Goal: Transaction & Acquisition: Purchase product/service

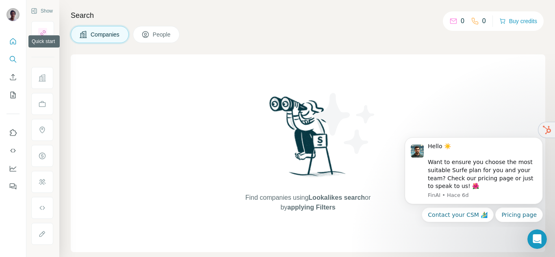
click at [15, 43] on icon "Quick start" at bounding box center [13, 41] width 6 height 6
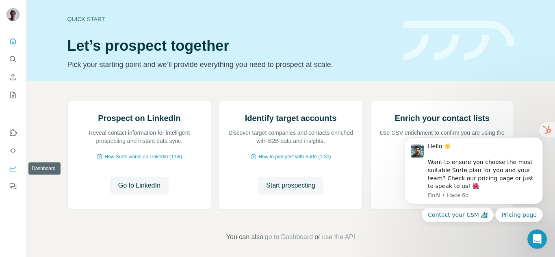
click at [13, 168] on icon "Dashboard" at bounding box center [13, 169] width 8 height 8
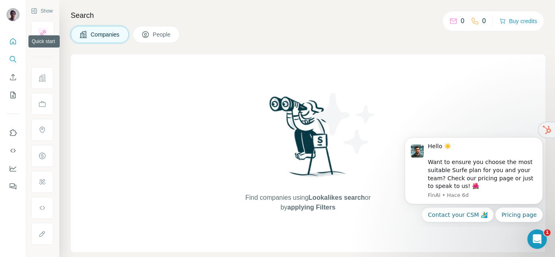
click at [13, 46] on button "Quick start" at bounding box center [13, 41] width 13 height 15
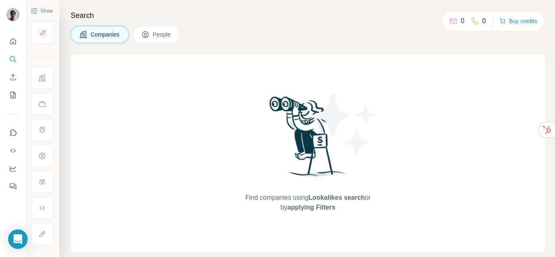
click at [473, 14] on div "0 0 Buy credits" at bounding box center [493, 21] width 101 height 20
click at [462, 21] on div "0 0" at bounding box center [467, 20] width 37 height 11
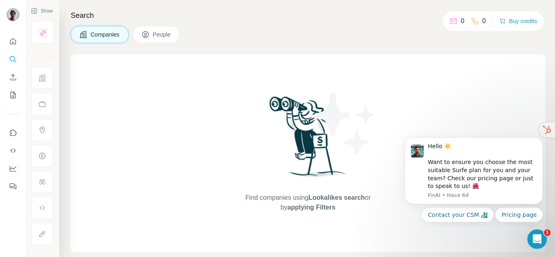
click at [179, 37] on button "People" at bounding box center [156, 34] width 47 height 17
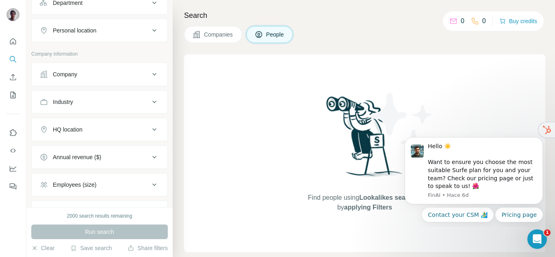
scroll to position [197, 0]
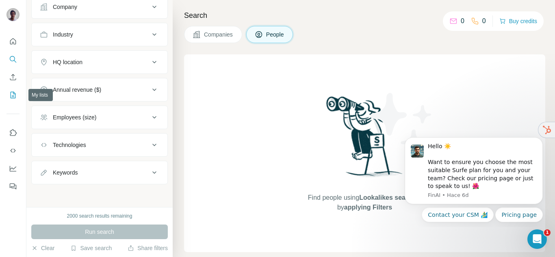
click at [17, 98] on icon "My lists" at bounding box center [13, 95] width 8 height 8
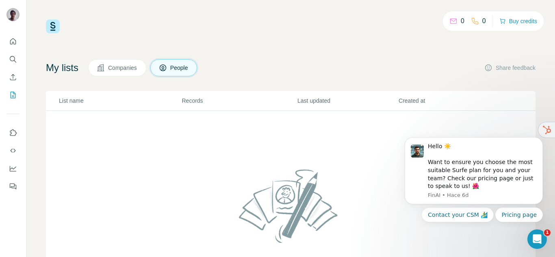
scroll to position [0, 0]
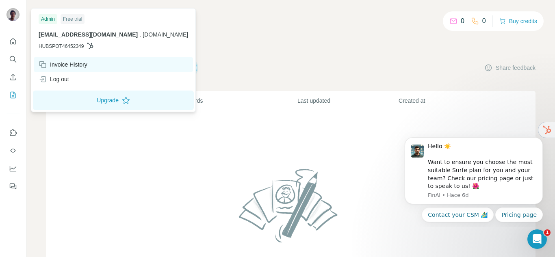
click at [87, 66] on div "Invoice History" at bounding box center [63, 65] width 49 height 8
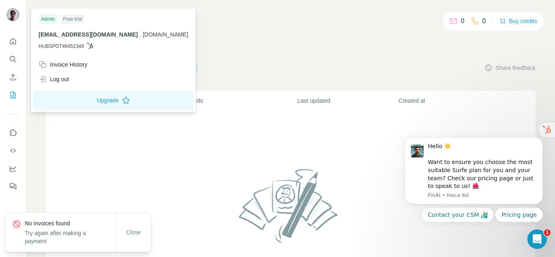
drag, startPoint x: 19, startPoint y: 118, endPoint x: 17, endPoint y: 122, distance: 4.7
click at [17, 122] on div at bounding box center [13, 111] width 26 height 165
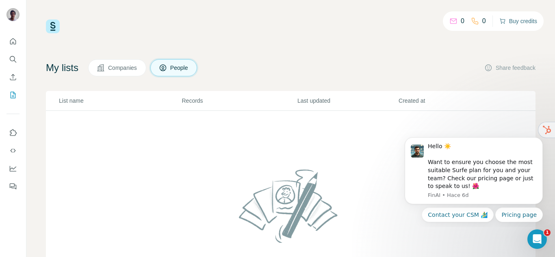
click at [526, 21] on button "Buy credits" at bounding box center [518, 20] width 38 height 11
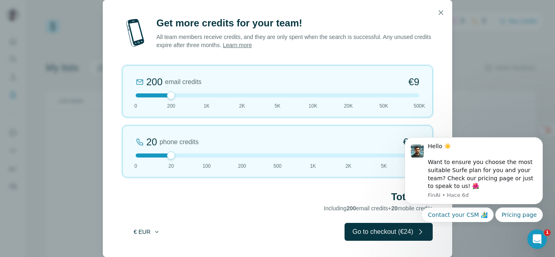
click at [150, 238] on button "€ EUR" at bounding box center [147, 232] width 38 height 15
click at [148, 251] on div "$ USD" at bounding box center [163, 250] width 68 height 8
drag, startPoint x: 172, startPoint y: 95, endPoint x: 207, endPoint y: 106, distance: 36.9
click at [207, 106] on div "1K email credits $42 0 200 1K 2K 5K 10K 20K 50K 500K" at bounding box center [277, 91] width 310 height 52
click at [174, 95] on div at bounding box center [278, 95] width 284 height 4
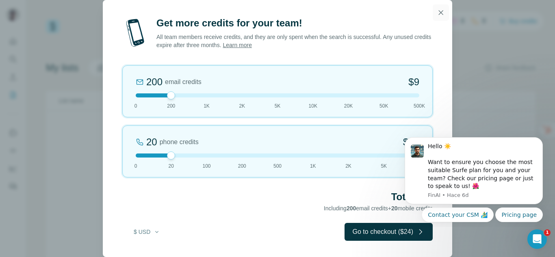
click at [444, 13] on icon "button" at bounding box center [441, 13] width 8 height 8
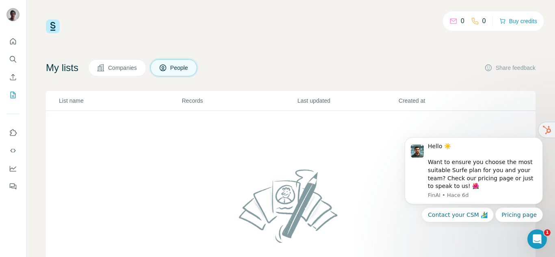
scroll to position [0, 0]
click at [11, 47] on button "Quick start" at bounding box center [13, 41] width 13 height 15
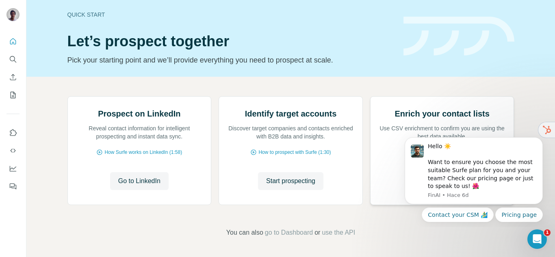
scroll to position [85, 0]
click at [338, 235] on span "use the API" at bounding box center [338, 233] width 33 height 10
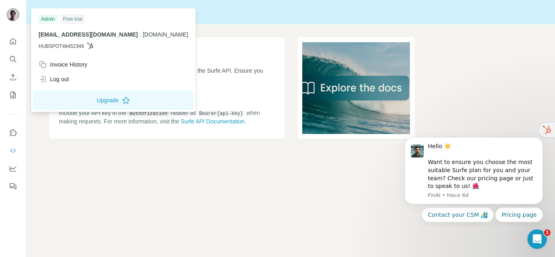
click at [52, 18] on div "Admin" at bounding box center [48, 19] width 19 height 10
click at [70, 16] on div "Free trial" at bounding box center [73, 19] width 24 height 10
click at [71, 17] on div "Free trial" at bounding box center [73, 19] width 24 height 10
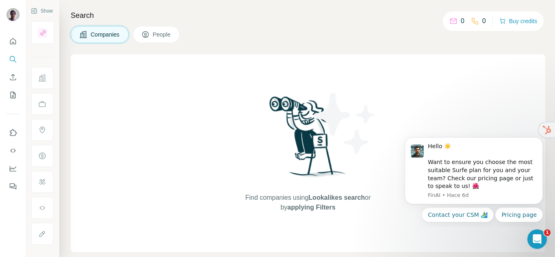
click at [18, 176] on button "Dashboard" at bounding box center [13, 168] width 13 height 15
click at [9, 185] on button "Feedback" at bounding box center [13, 186] width 13 height 15
